Goal: Information Seeking & Learning: Learn about a topic

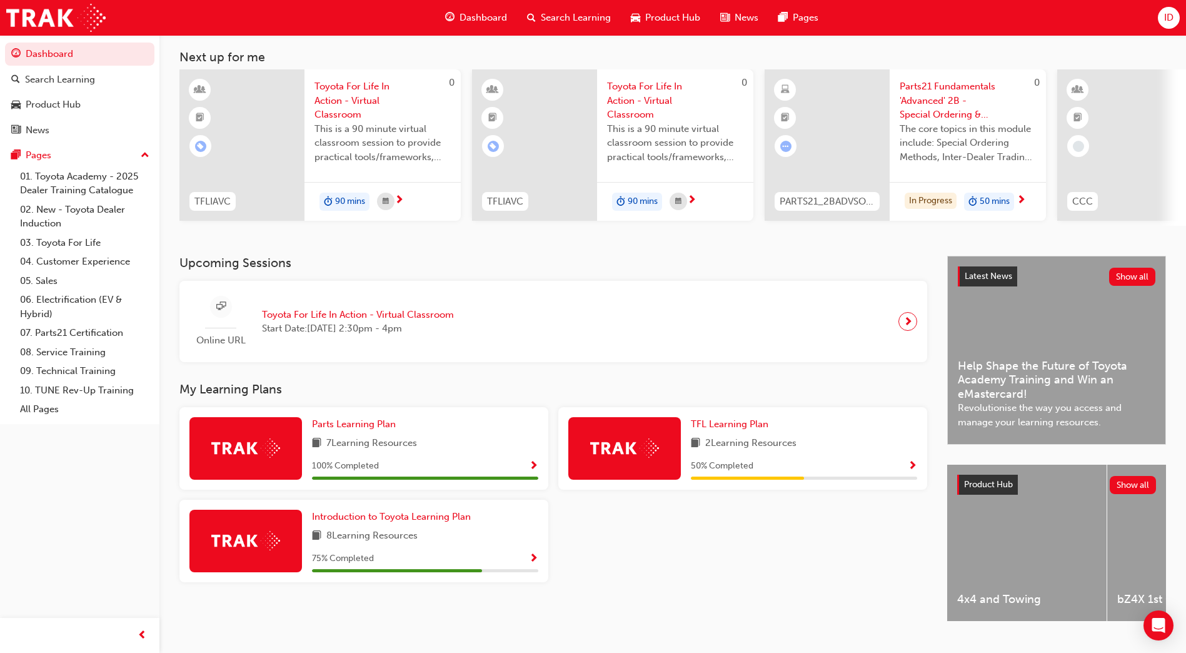
scroll to position [94, 0]
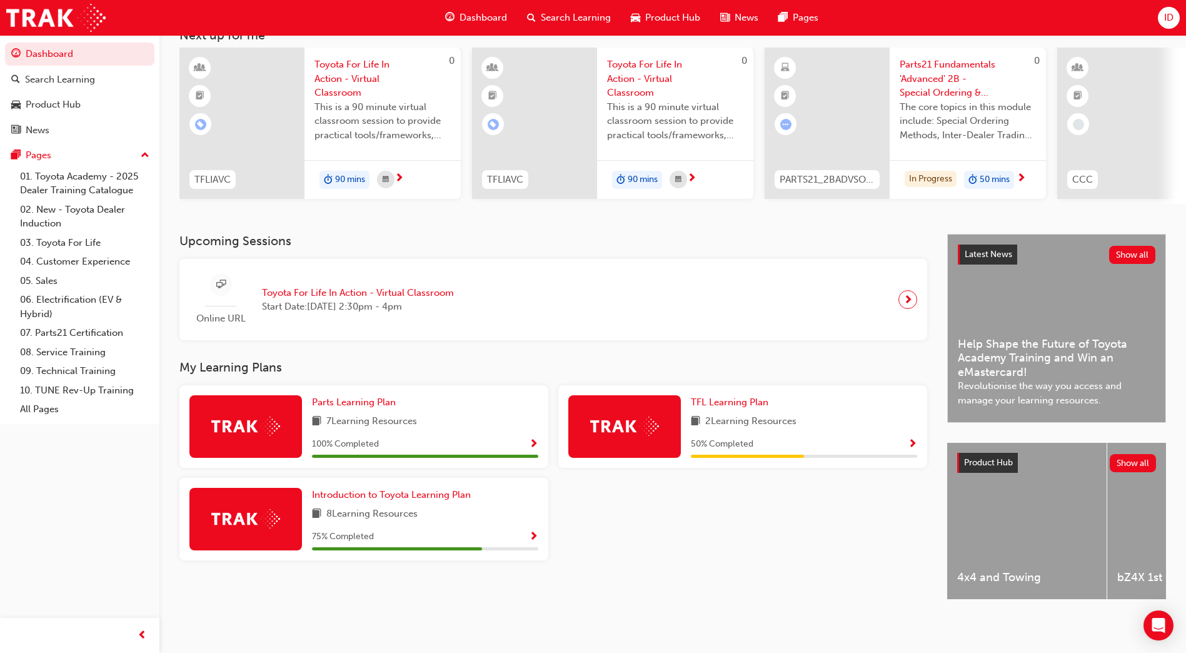
click at [523, 529] on div "75 % Completed" at bounding box center [425, 537] width 226 height 16
click at [535, 531] on span "Show Progress" at bounding box center [533, 536] width 9 height 11
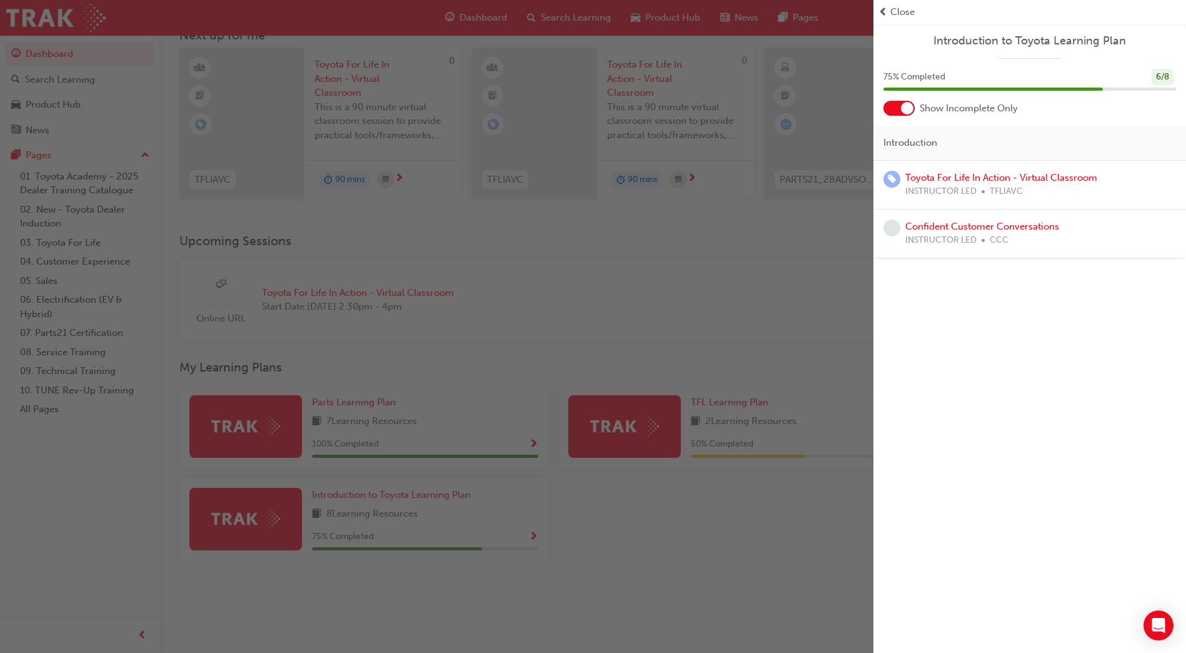
click at [714, 264] on div "button" at bounding box center [436, 326] width 873 height 653
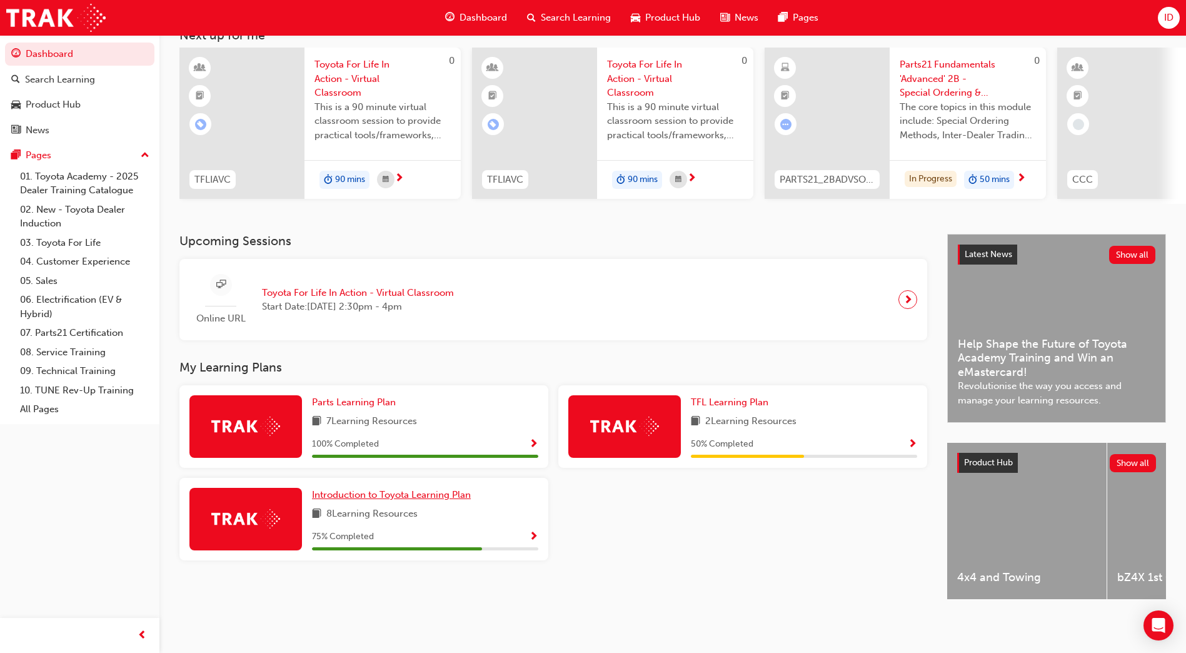
click at [397, 489] on span "Introduction to Toyota Learning Plan" at bounding box center [391, 494] width 159 height 11
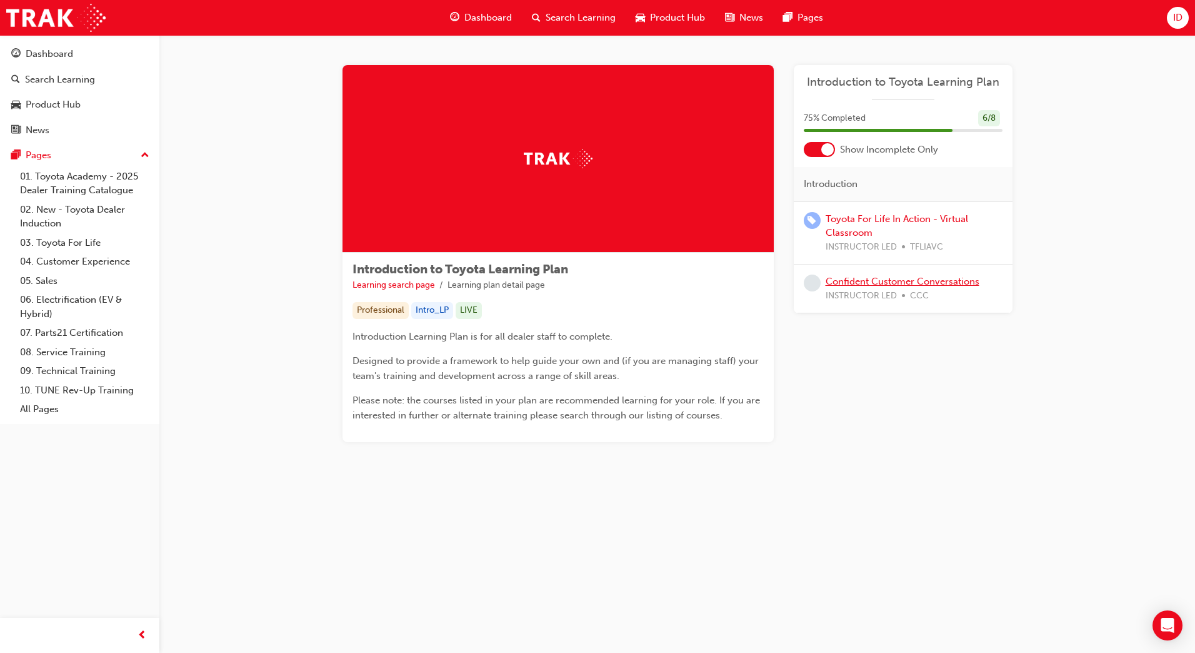
click at [915, 283] on link "Confident Customer Conversations" at bounding box center [903, 281] width 154 height 11
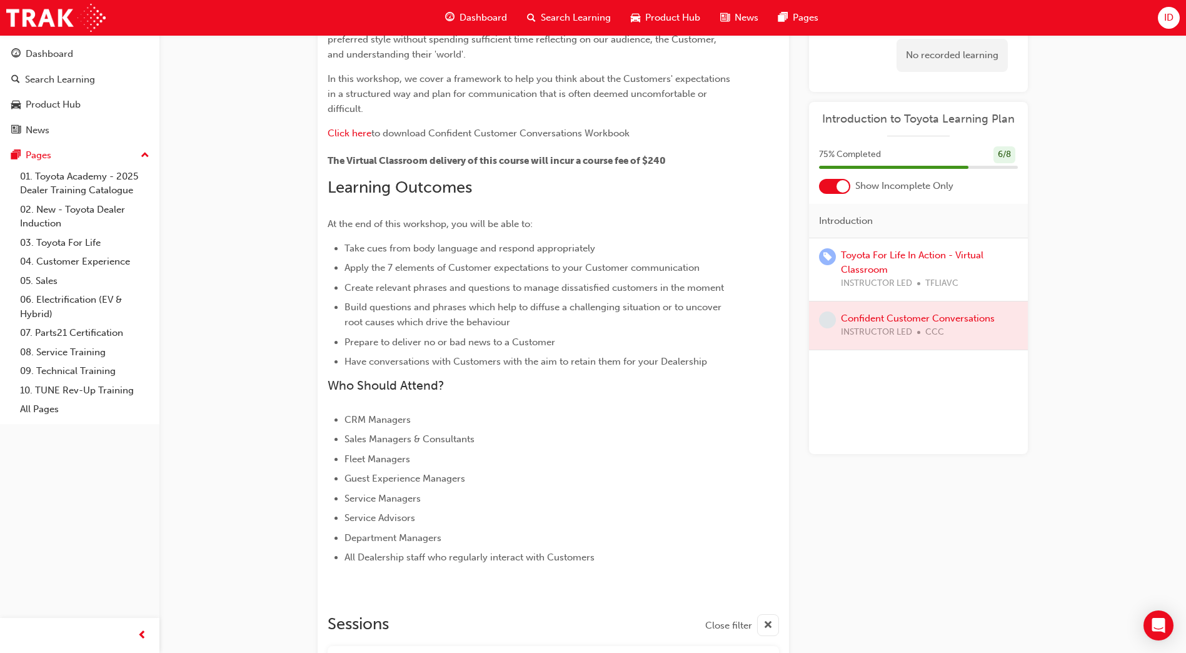
scroll to position [22, 0]
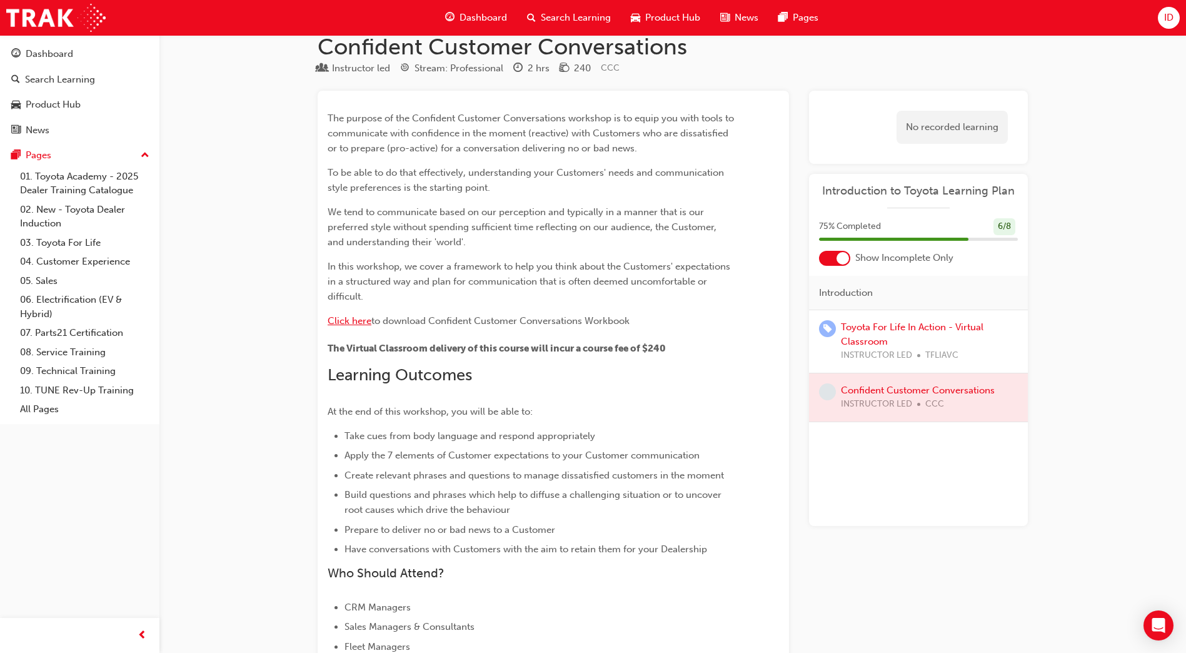
click at [341, 321] on span "Click here" at bounding box center [350, 320] width 44 height 11
